Goal: Information Seeking & Learning: Learn about a topic

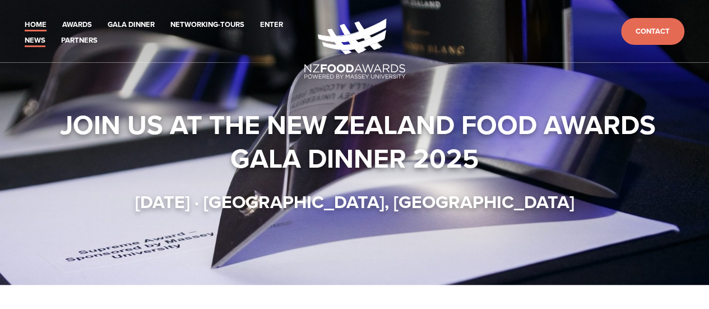
click at [42, 39] on link "News" at bounding box center [35, 40] width 21 height 13
click at [40, 41] on link "News" at bounding box center [35, 40] width 21 height 13
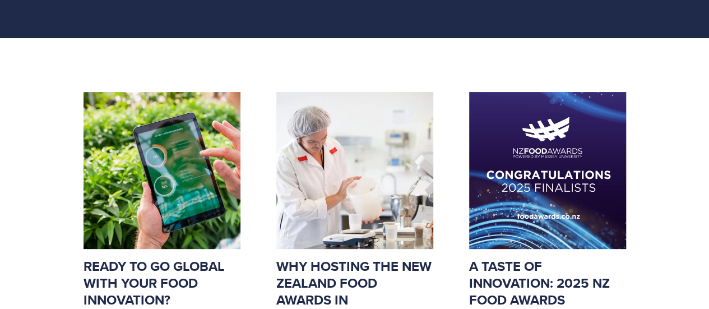
scroll to position [168, 0]
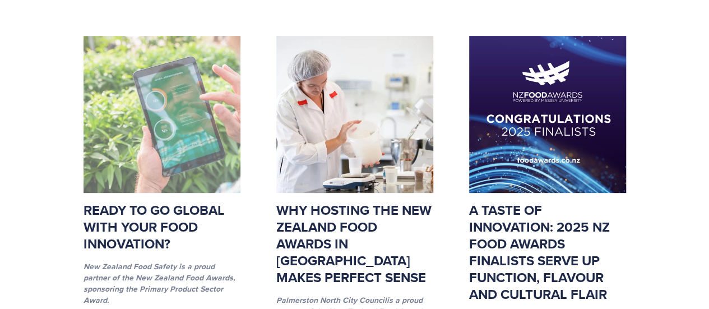
click at [170, 117] on img at bounding box center [161, 114] width 157 height 157
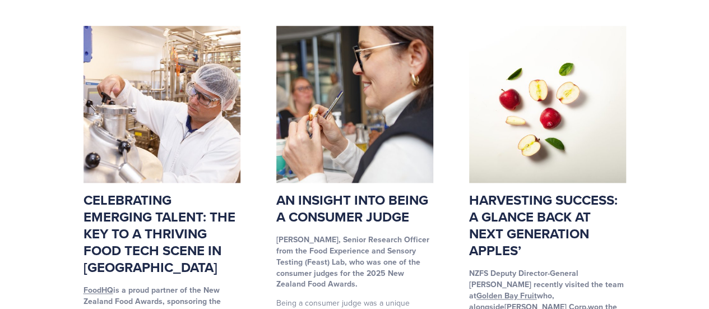
scroll to position [616, 0]
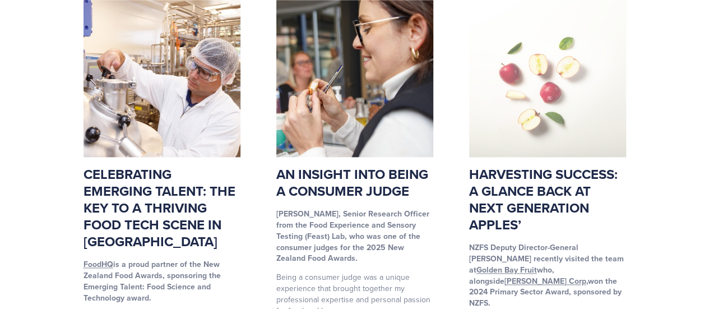
click at [533, 57] on img at bounding box center [547, 78] width 157 height 157
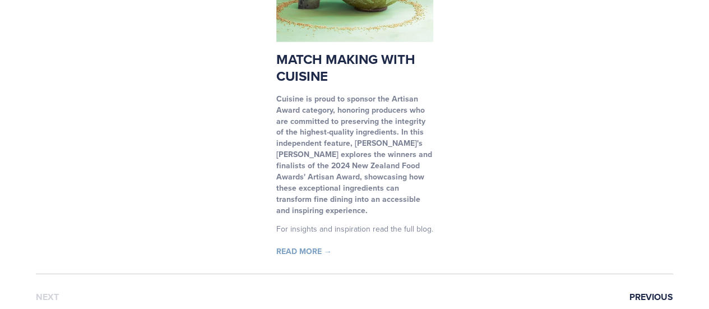
scroll to position [1680, 0]
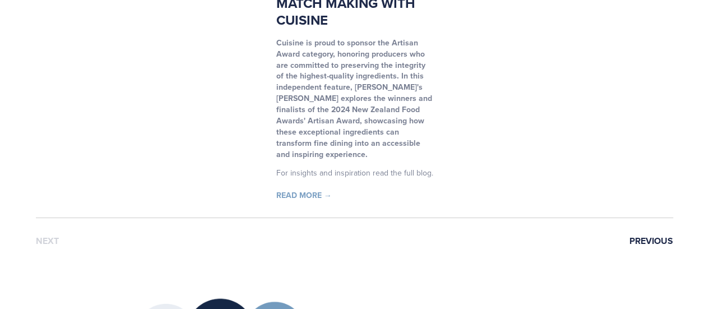
click at [636, 236] on link "Previous" at bounding box center [651, 241] width 44 height 10
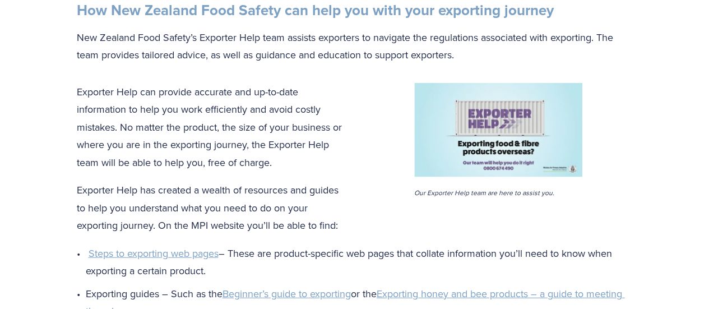
scroll to position [1232, 0]
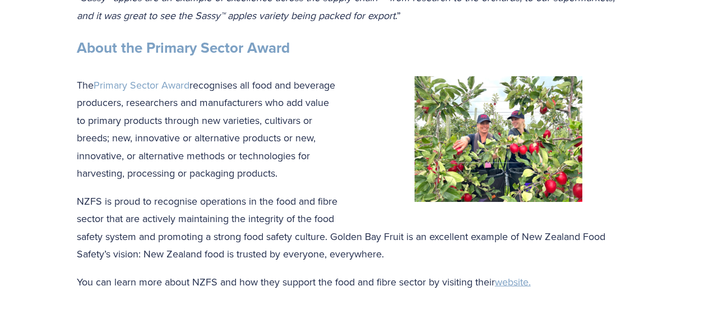
scroll to position [1120, 0]
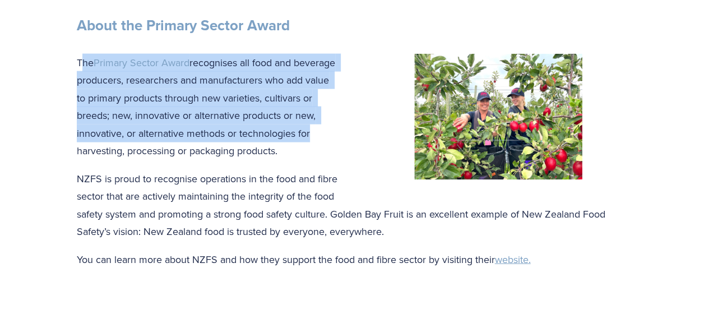
drag, startPoint x: 80, startPoint y: 31, endPoint x: 309, endPoint y: 95, distance: 237.8
click at [309, 95] on p "The Primary Sector Award recognises all food and beverage producers, researcher…" at bounding box center [355, 107] width 556 height 106
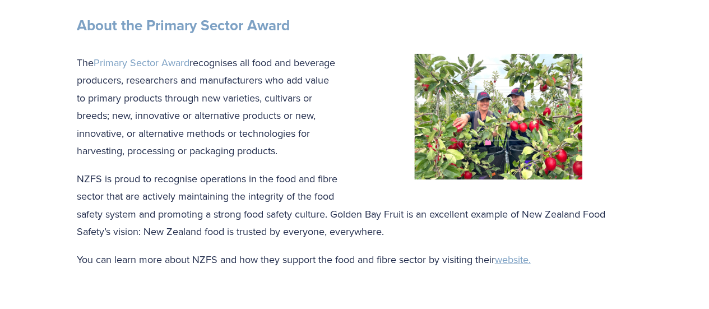
click at [263, 170] on p "NZFS is proud to recognise operations in the food and fibre sector that are act…" at bounding box center [355, 205] width 556 height 71
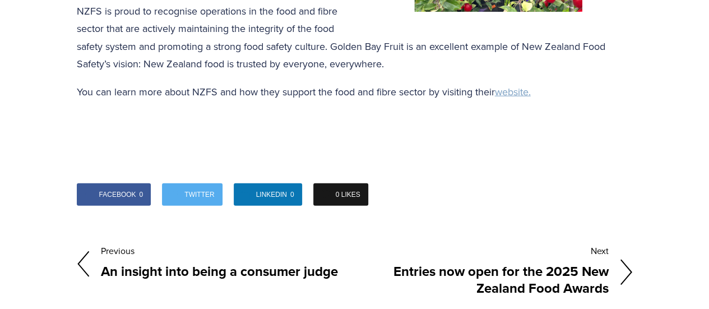
scroll to position [1288, 0]
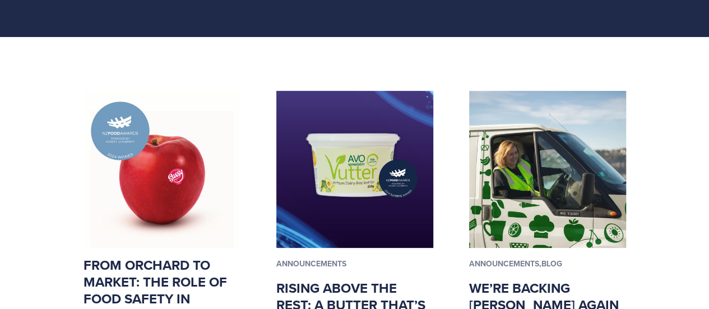
scroll to position [224, 0]
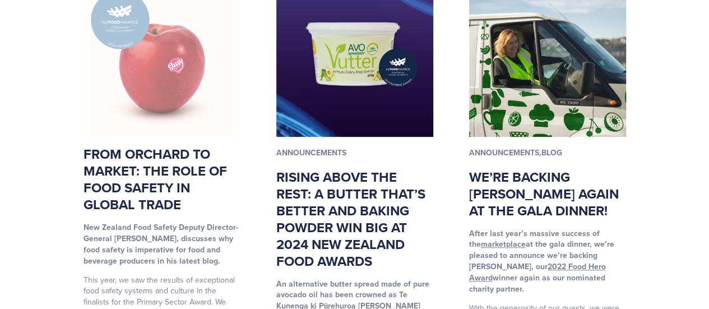
click at [148, 67] on img at bounding box center [161, 58] width 157 height 157
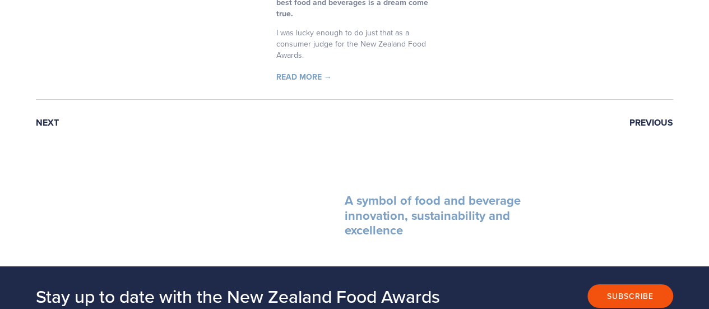
scroll to position [1848, 0]
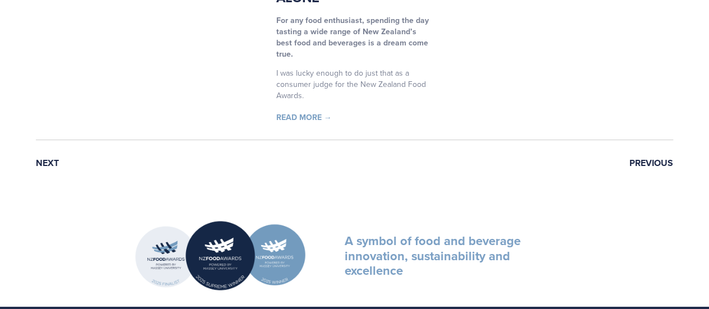
click at [644, 158] on link "Previous" at bounding box center [651, 163] width 44 height 10
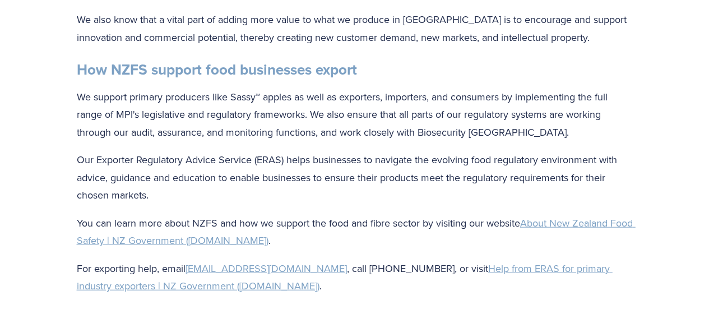
scroll to position [1232, 0]
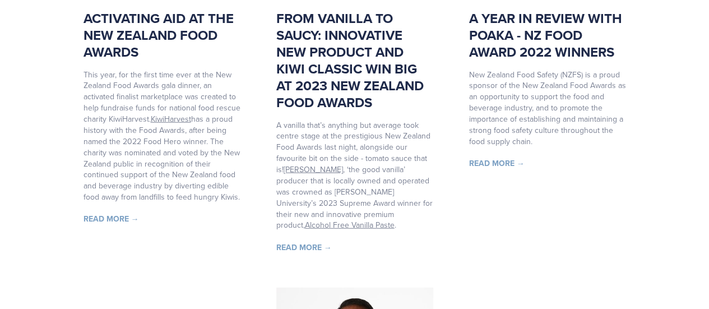
scroll to position [1344, 0]
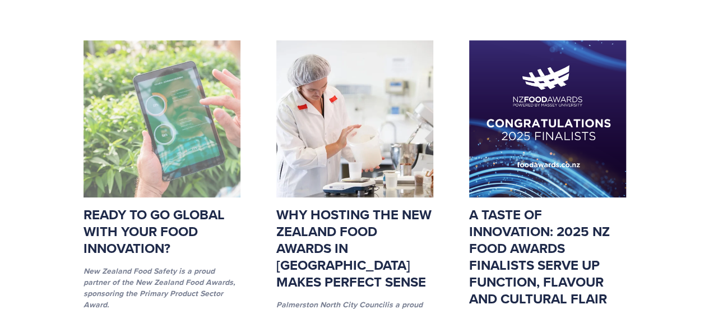
scroll to position [168, 0]
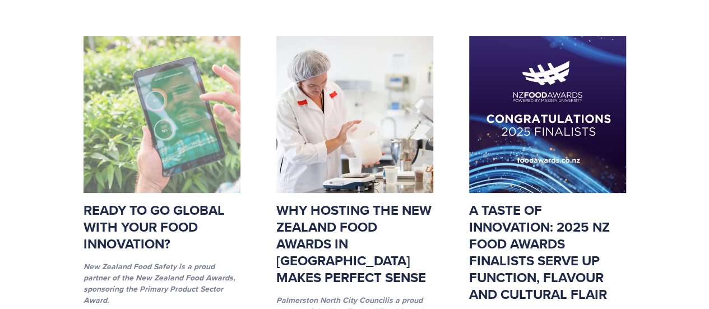
click at [156, 129] on img at bounding box center [161, 114] width 157 height 157
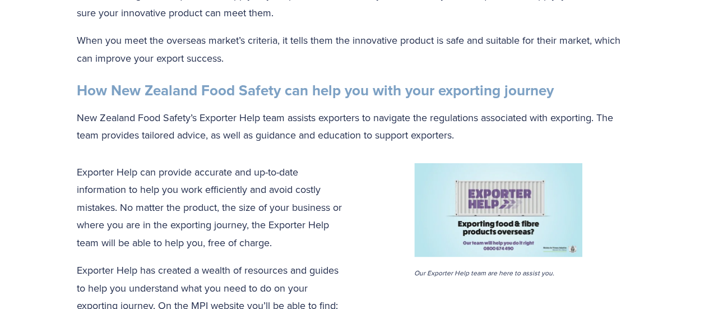
scroll to position [1232, 0]
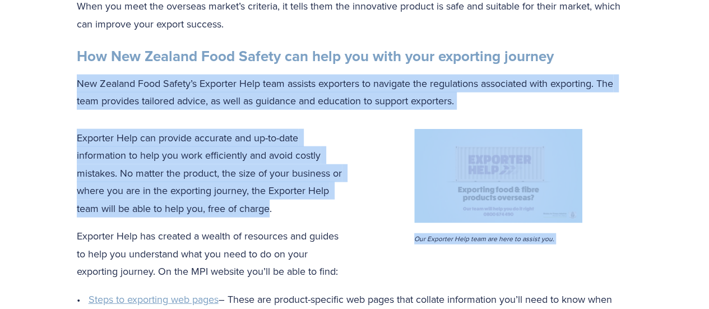
drag, startPoint x: 271, startPoint y: 210, endPoint x: 78, endPoint y: 88, distance: 227.8
copy div "New Zealand Food Safety’s Exporter Help team assists exporters to navigate the …"
click at [342, 154] on p "Exporter Help can provide accurate and up-to-date information to help you work …" at bounding box center [355, 173] width 556 height 88
